Goal: Information Seeking & Learning: Check status

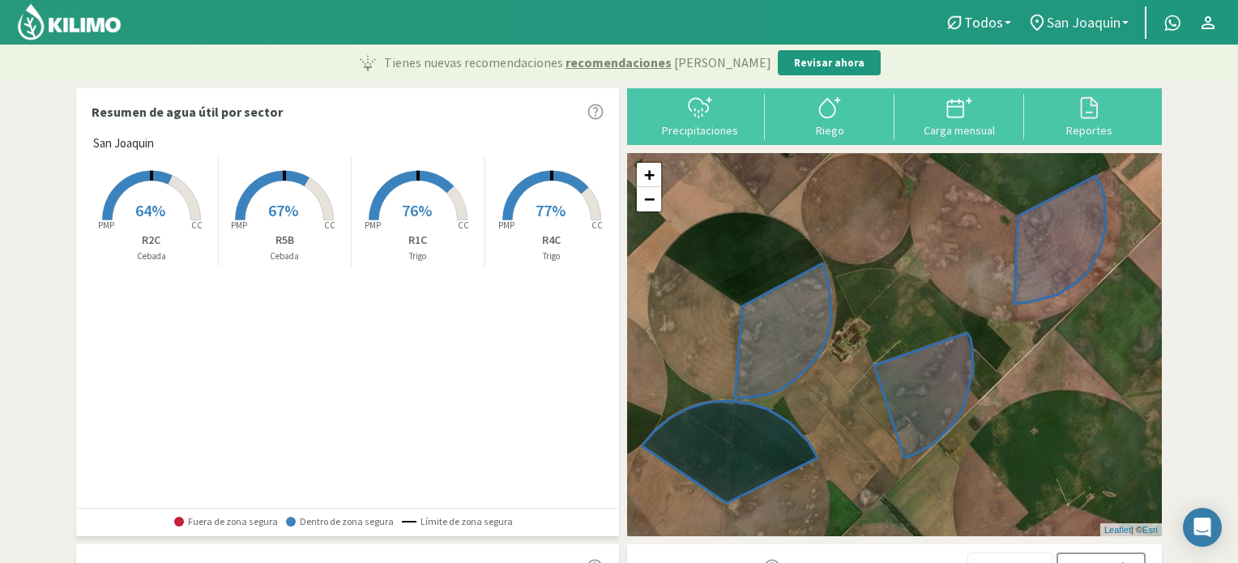
click at [1066, 14] on span "San Joaquin" at bounding box center [1084, 22] width 74 height 17
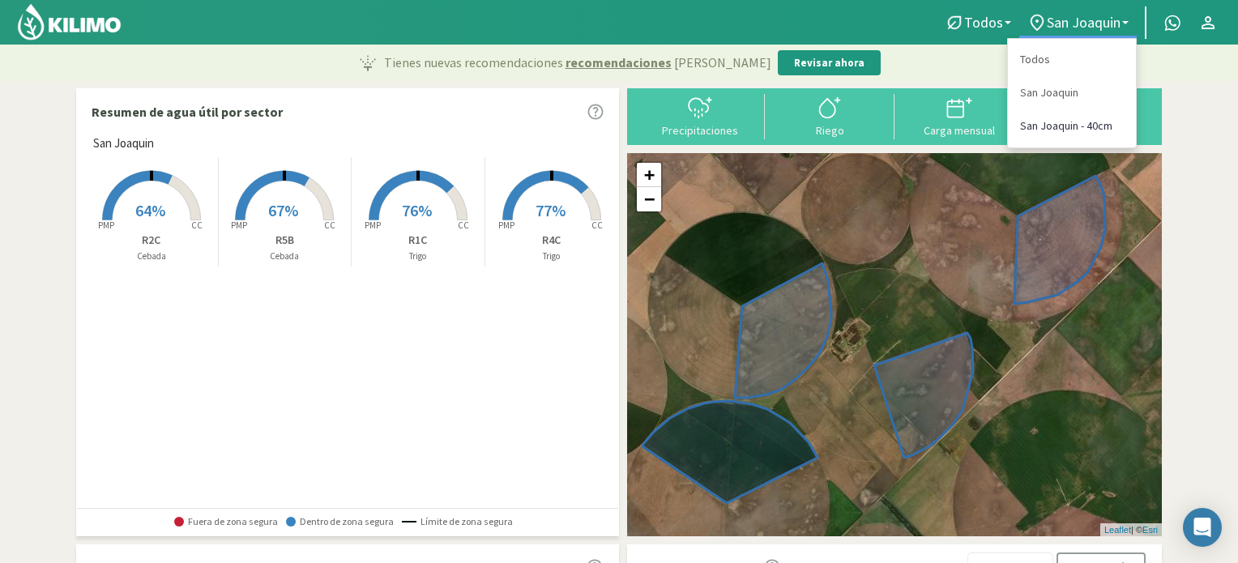
click at [1070, 122] on link "San Joaquin - 40cm" at bounding box center [1072, 125] width 128 height 33
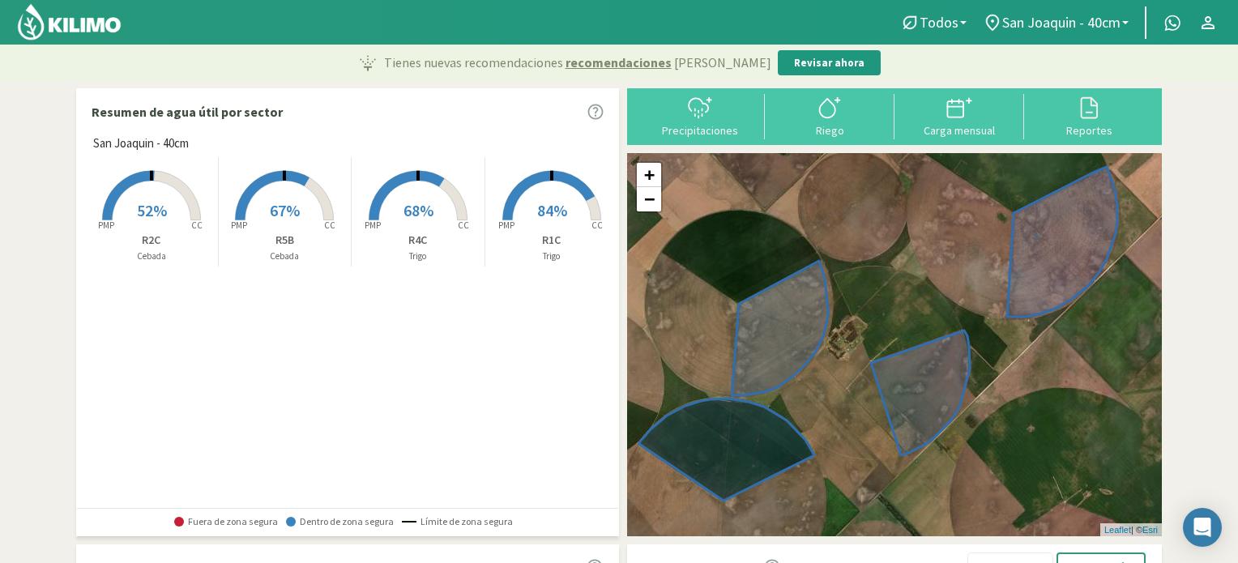
click at [145, 200] on span "52%" at bounding box center [152, 210] width 30 height 20
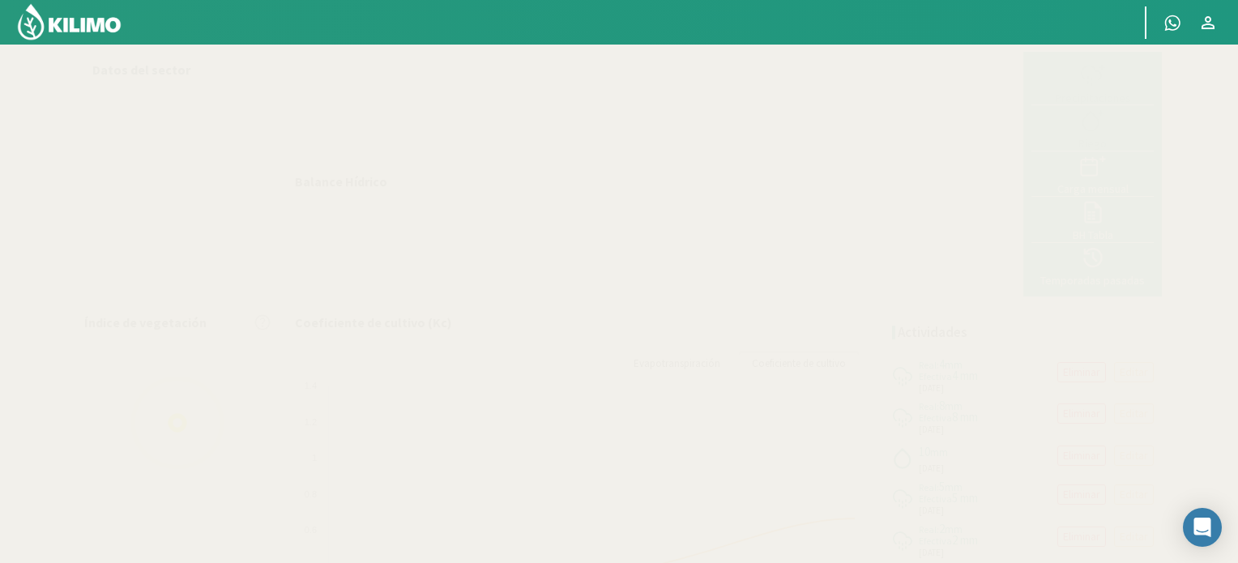
select select "1: Object"
